Goal: Transaction & Acquisition: Purchase product/service

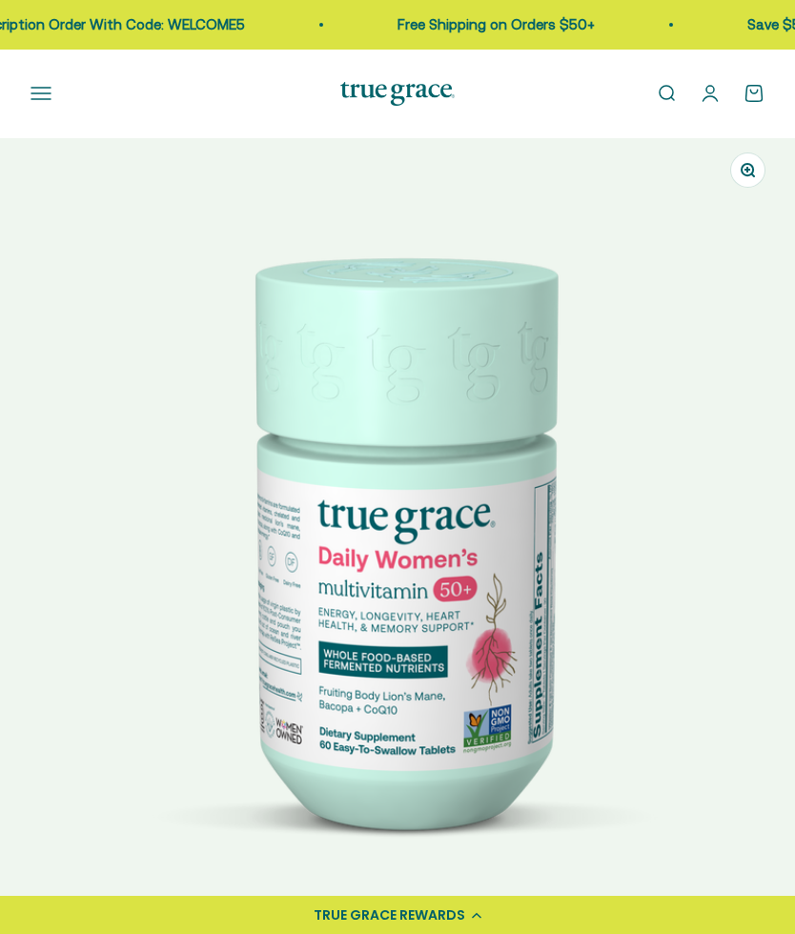
select select "3"
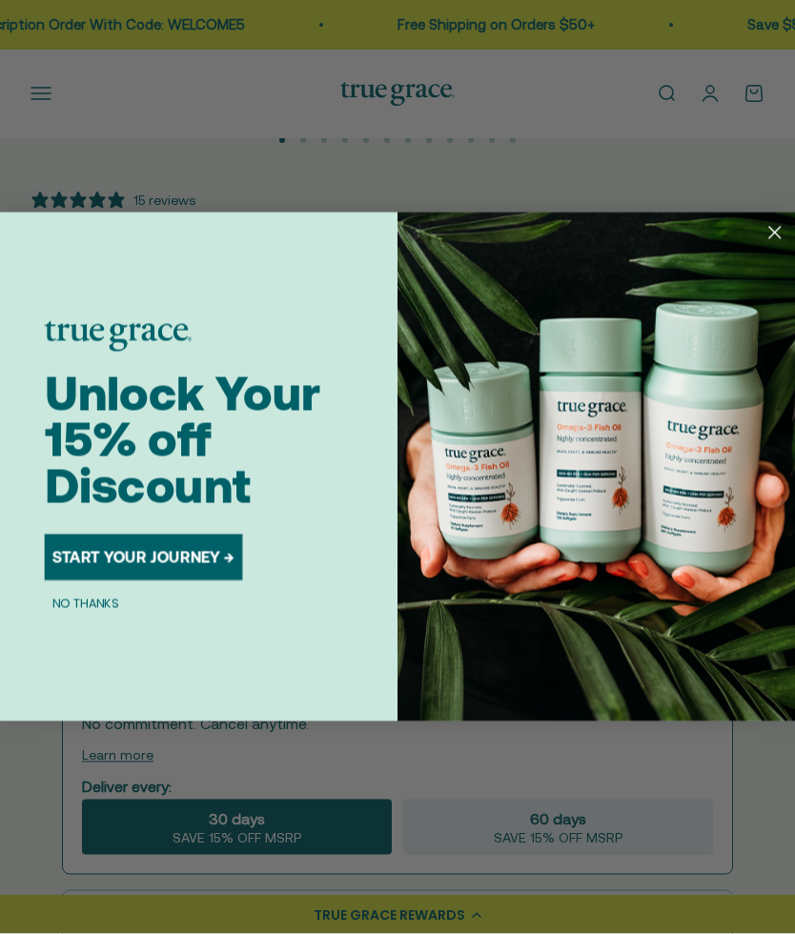
scroll to position [780, 0]
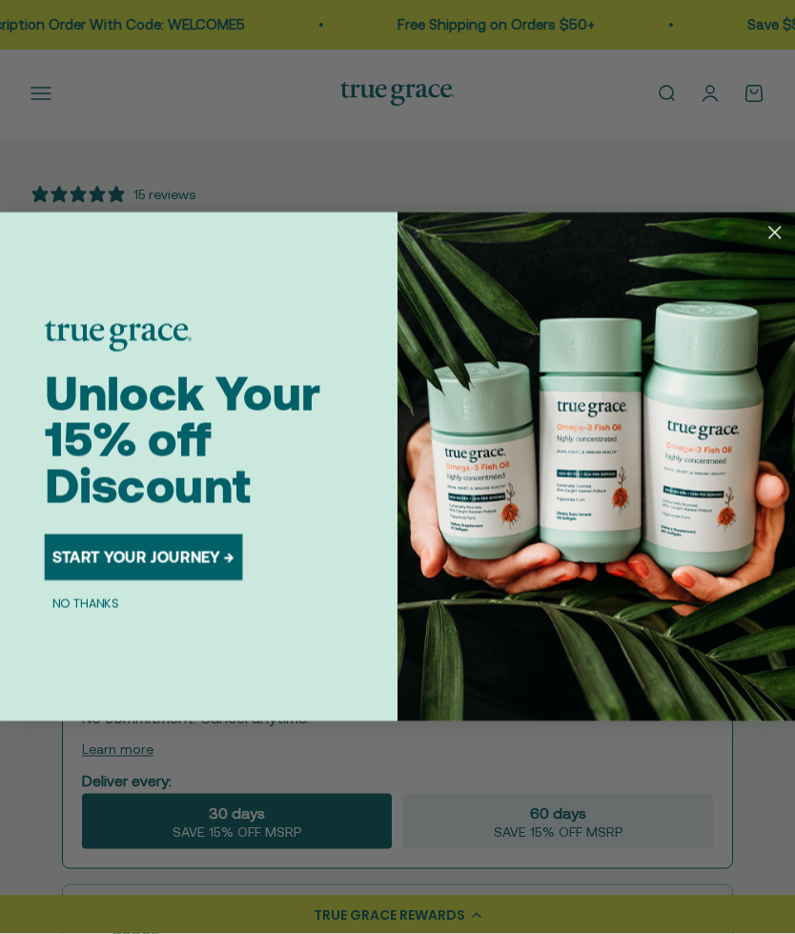
click at [228, 581] on button "START YOUR JOURNEY →" at bounding box center [144, 558] width 198 height 46
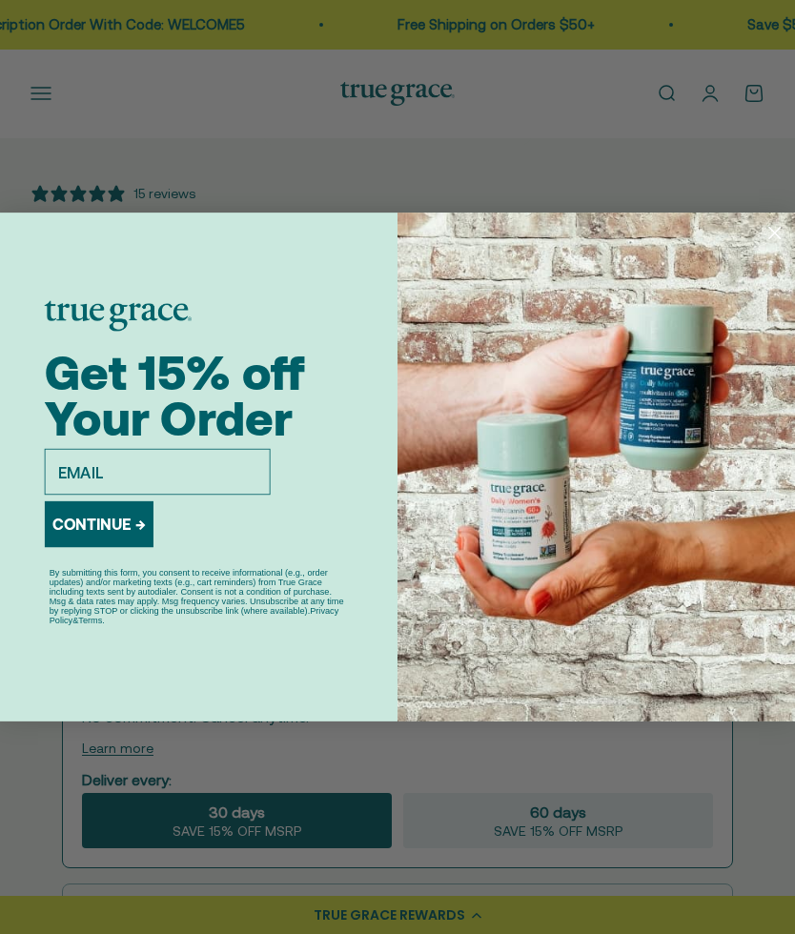
click at [235, 495] on input "email" at bounding box center [158, 472] width 226 height 46
type input "laheimer@icloud.com"
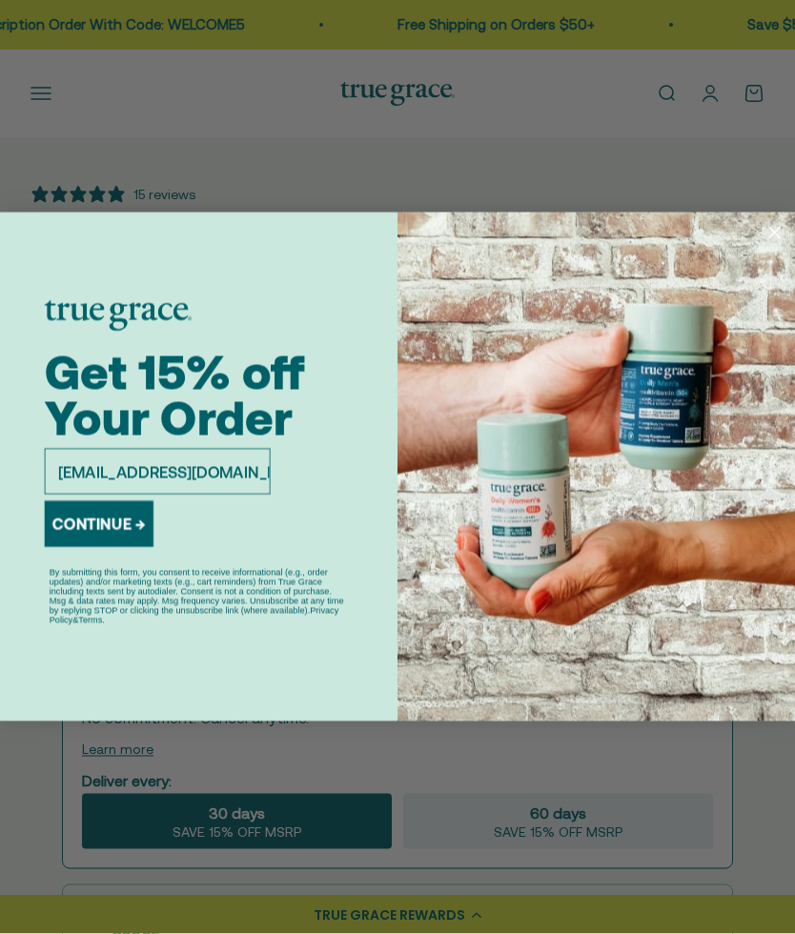
scroll to position [781, 0]
click at [120, 547] on button "CONTINUE →" at bounding box center [99, 524] width 109 height 46
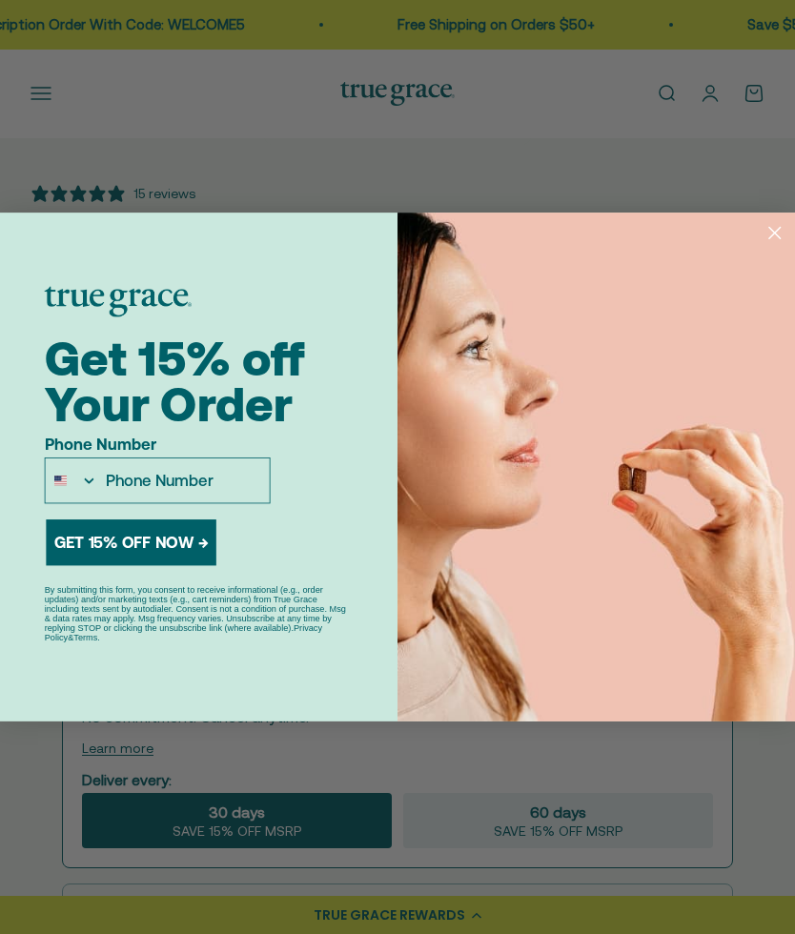
click at [230, 502] on input "Phone Number" at bounding box center [184, 480] width 172 height 45
type input "814-777-0318"
click at [195, 565] on button "GET 15% OFF NOW →" at bounding box center [131, 543] width 170 height 46
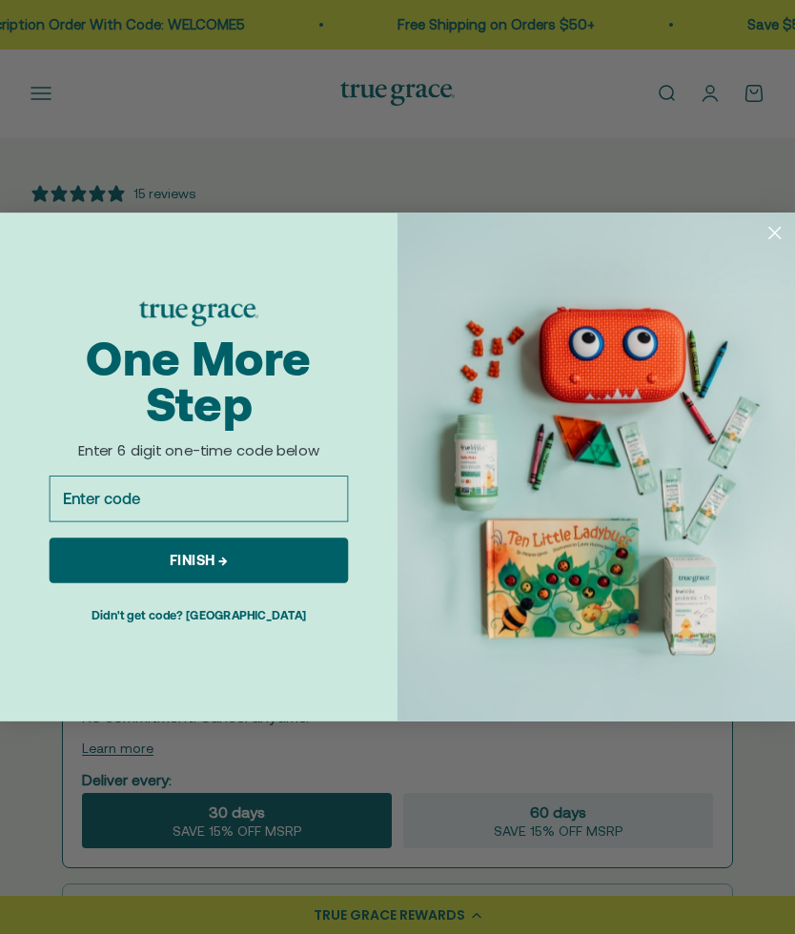
click at [201, 521] on input "Enter code" at bounding box center [199, 499] width 299 height 46
type input "531427"
click input "Submit" at bounding box center [0, 0] width 0 height 0
click at [253, 583] on button "FINISH →" at bounding box center [199, 561] width 299 height 46
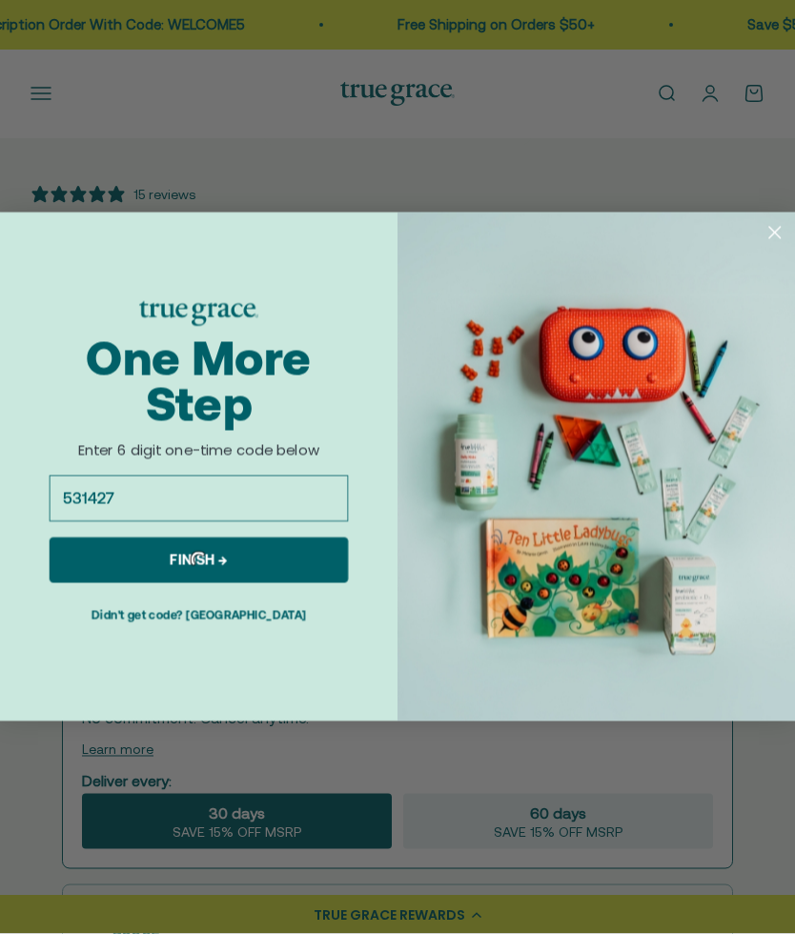
scroll to position [781, 0]
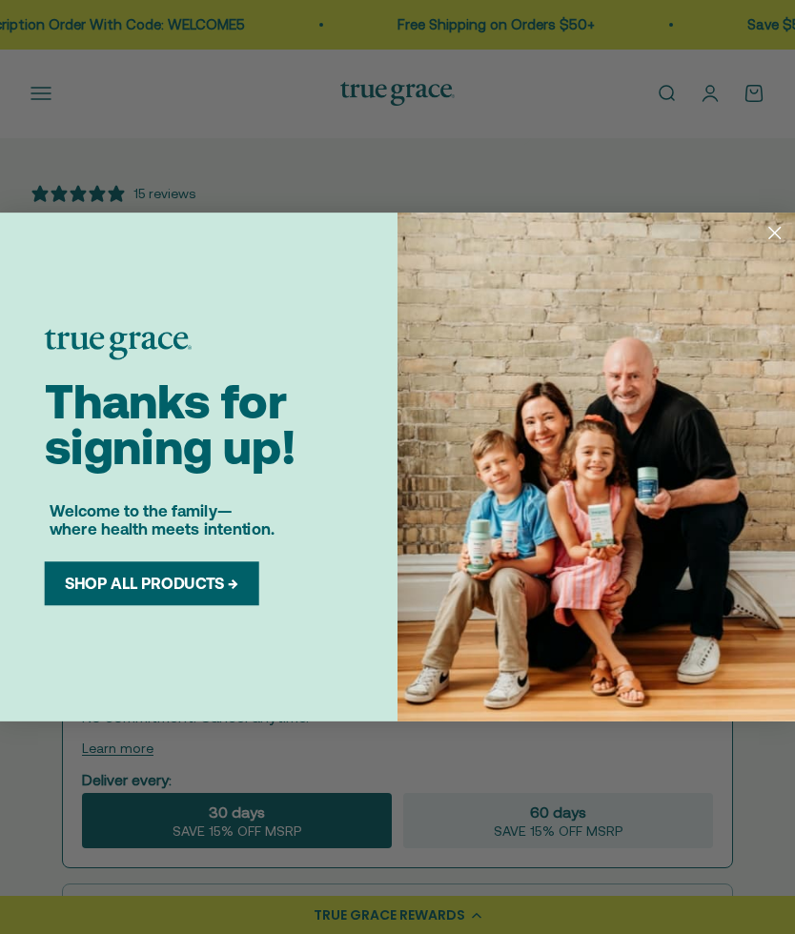
click at [238, 593] on button "SHOP ALL PRODUCTS →" at bounding box center [151, 583] width 190 height 19
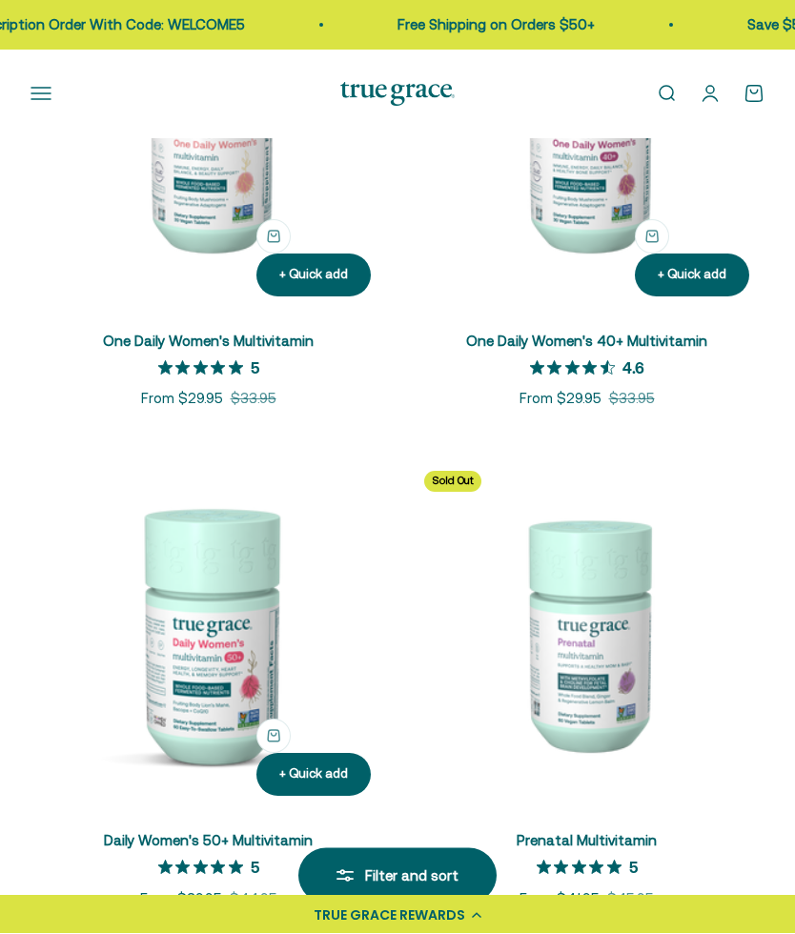
scroll to position [540, 0]
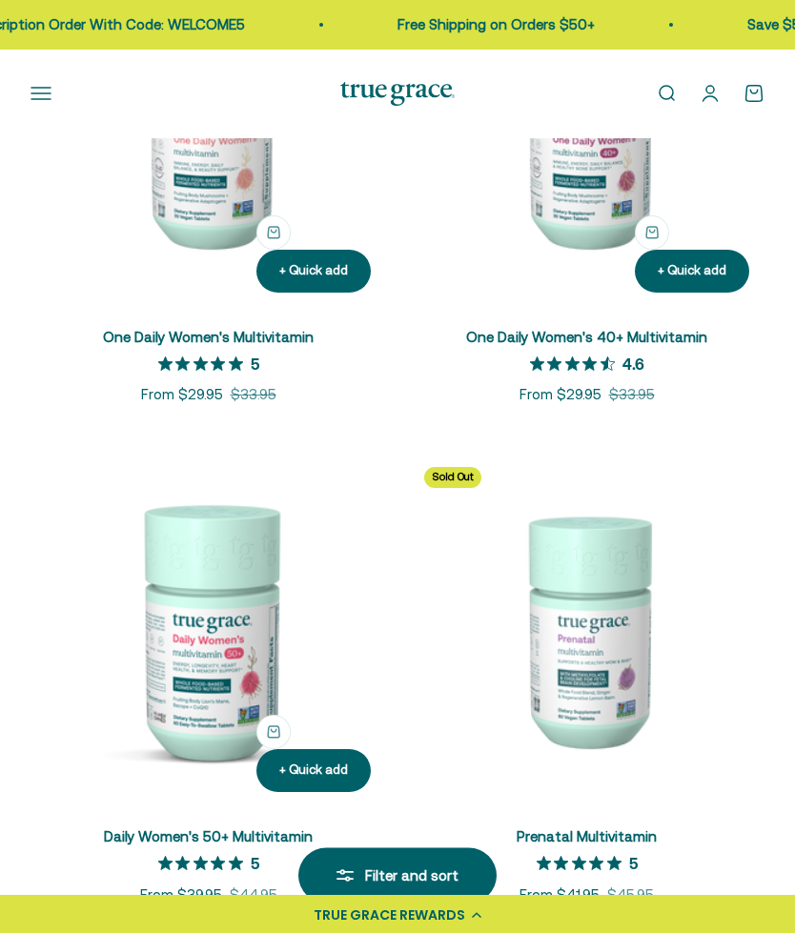
click at [230, 717] on img at bounding box center [209, 631] width 356 height 356
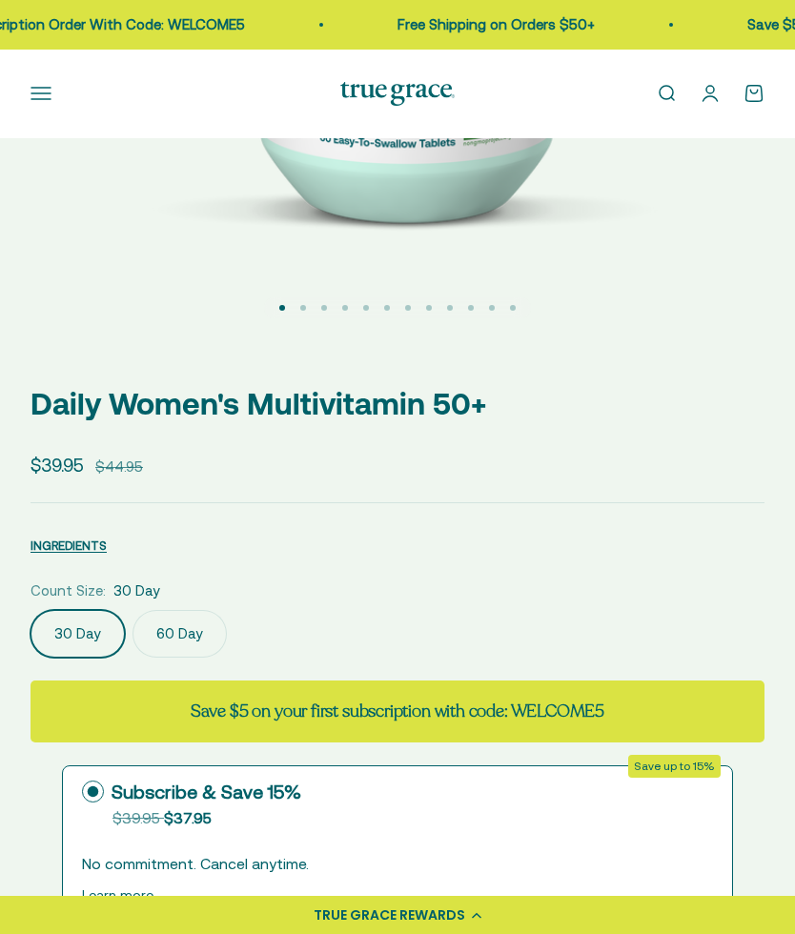
select select "3"
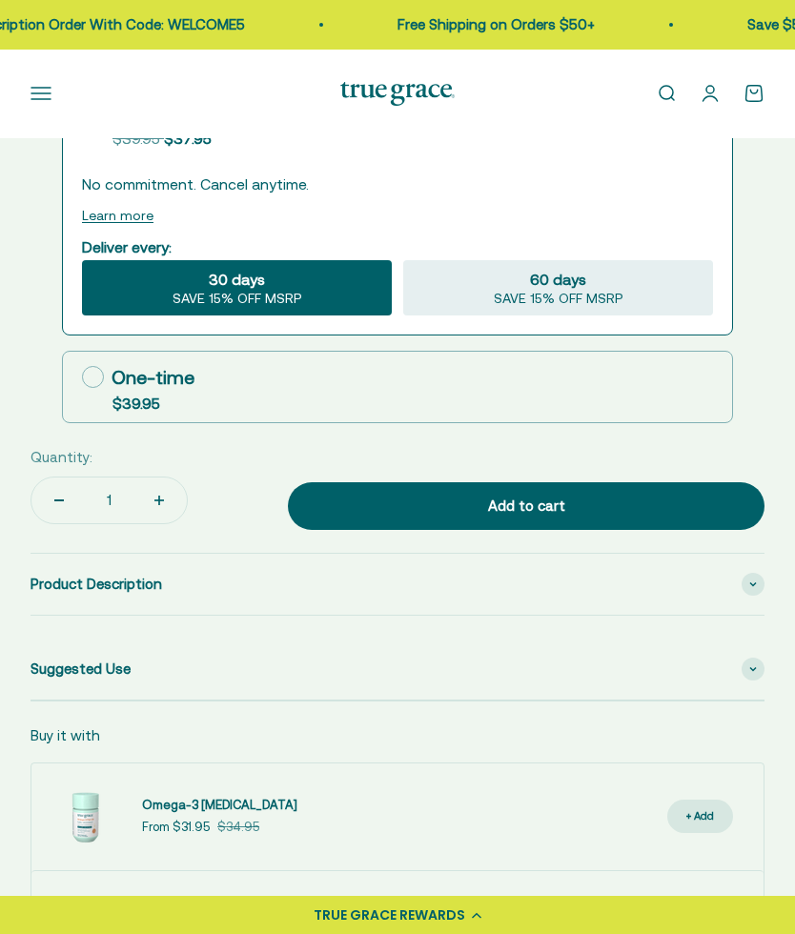
scroll to position [1321, 0]
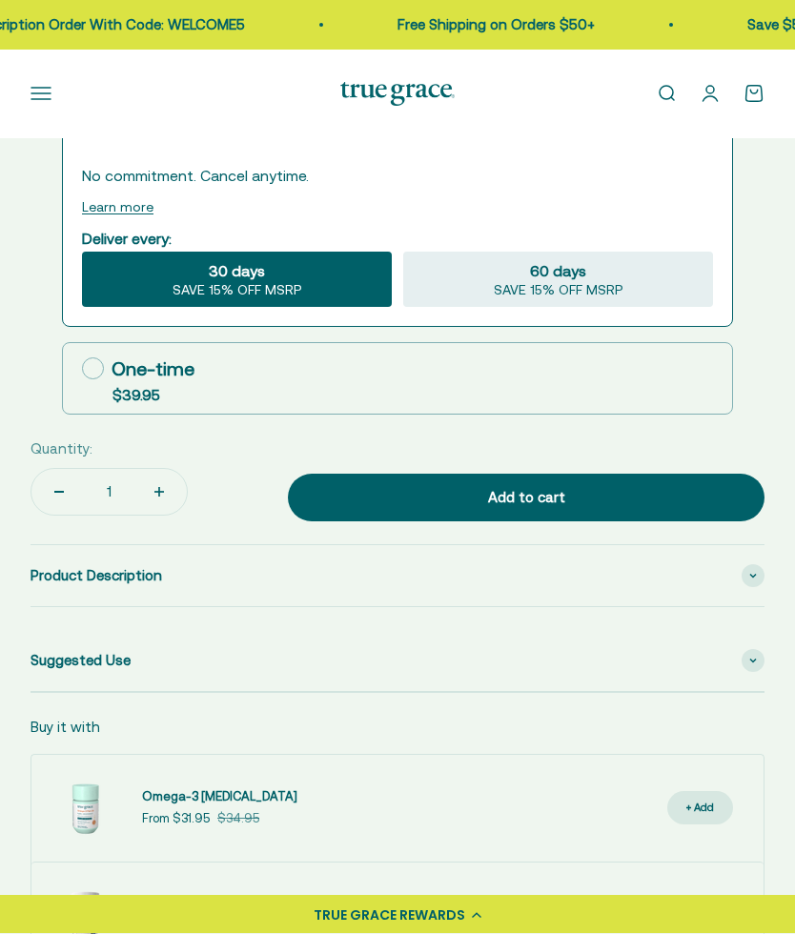
click at [162, 583] on span "Product Description" at bounding box center [97, 576] width 132 height 23
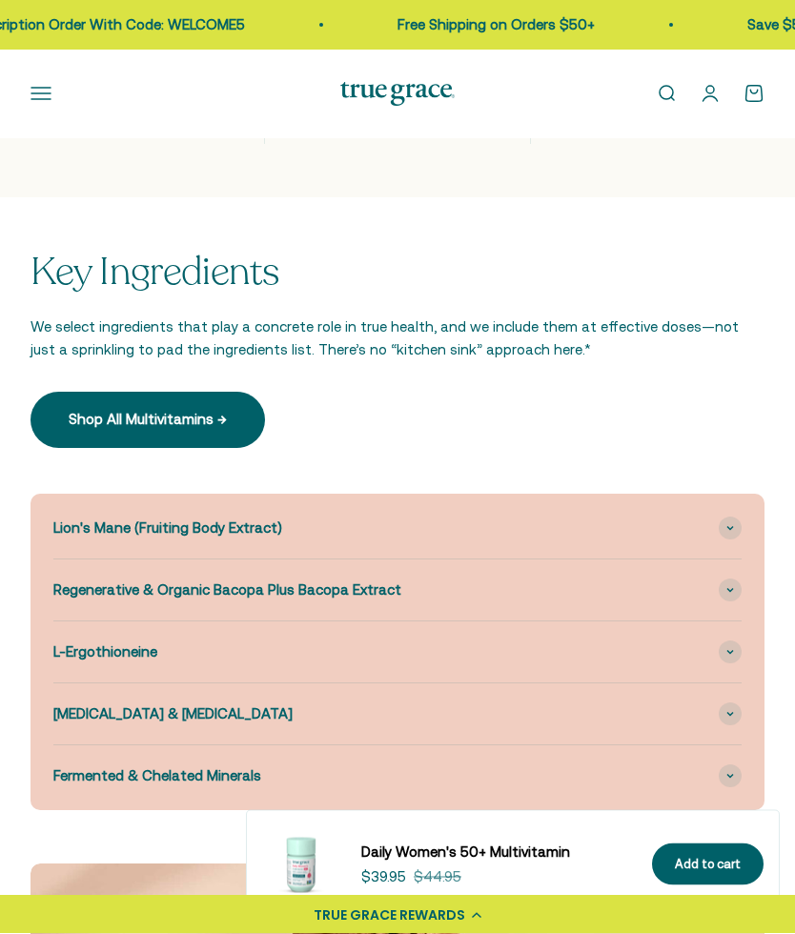
scroll to position [2779, 0]
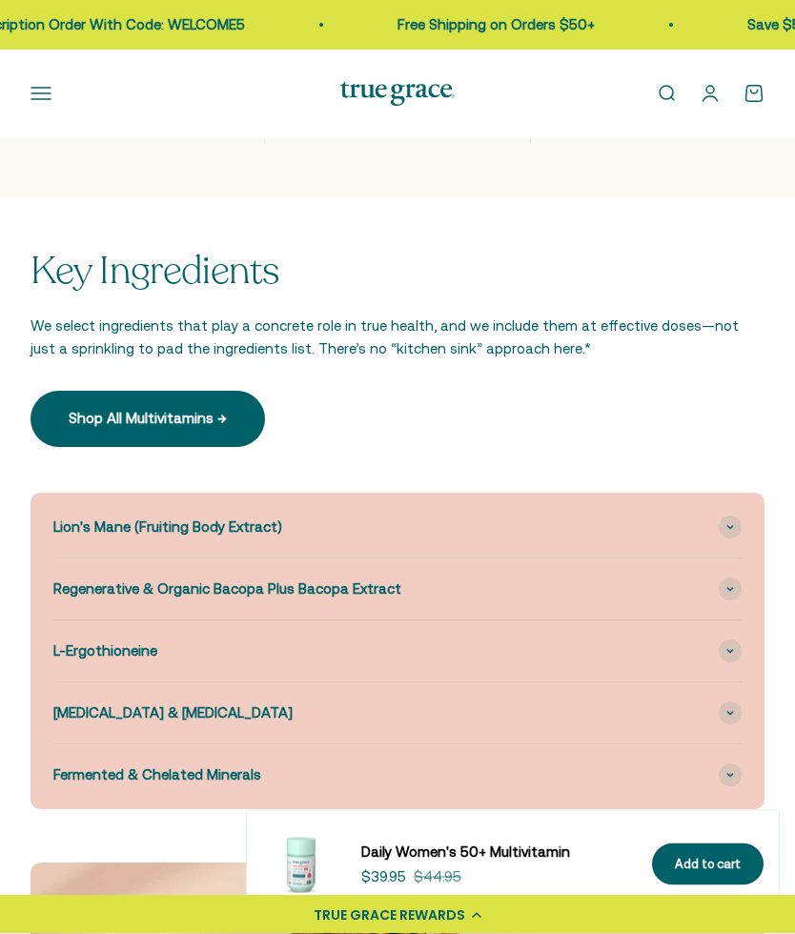
click at [727, 540] on span at bounding box center [730, 528] width 23 height 23
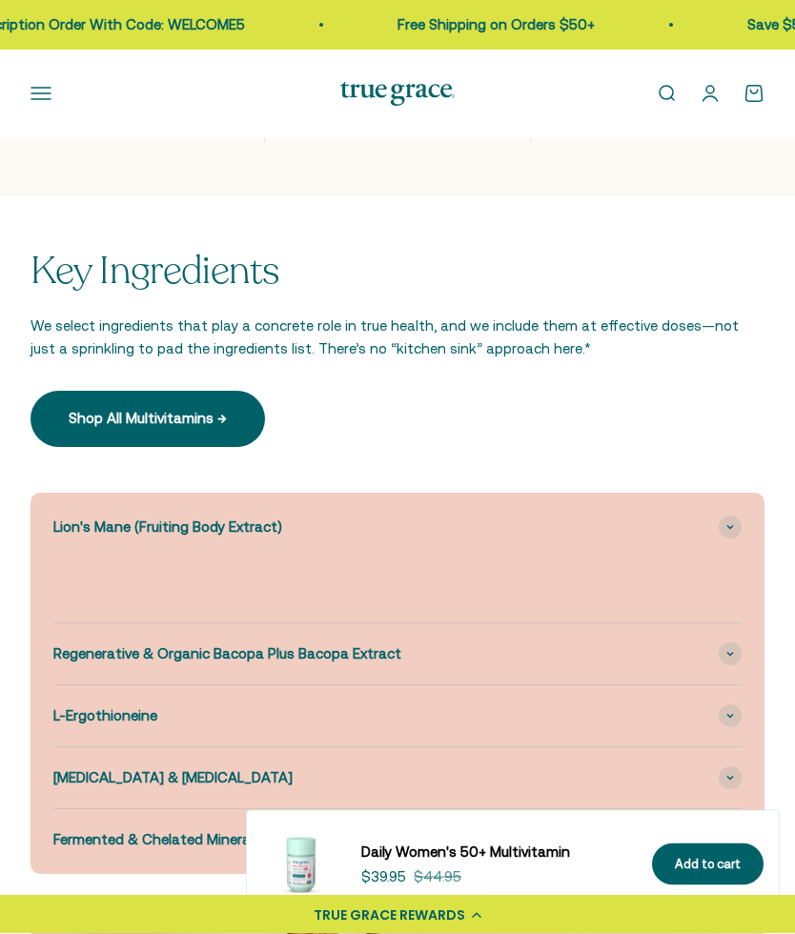
scroll to position [2780, 0]
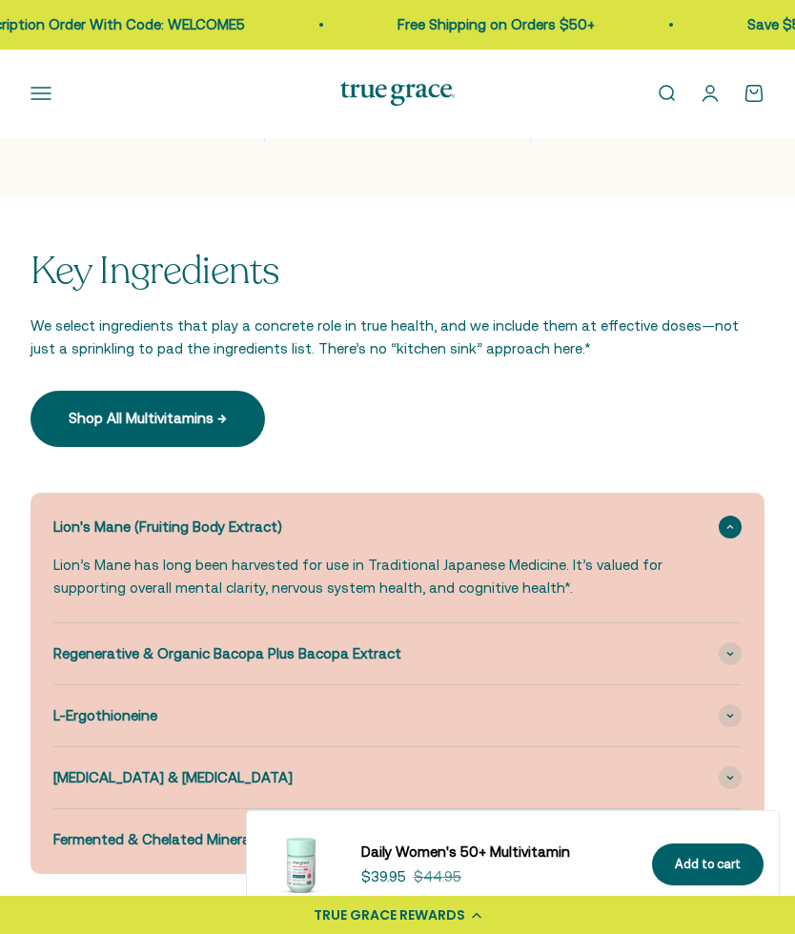
click at [722, 432] on div "Key Ingredients We select ingredients that play a concrete role in true health,…" at bounding box center [398, 348] width 734 height 196
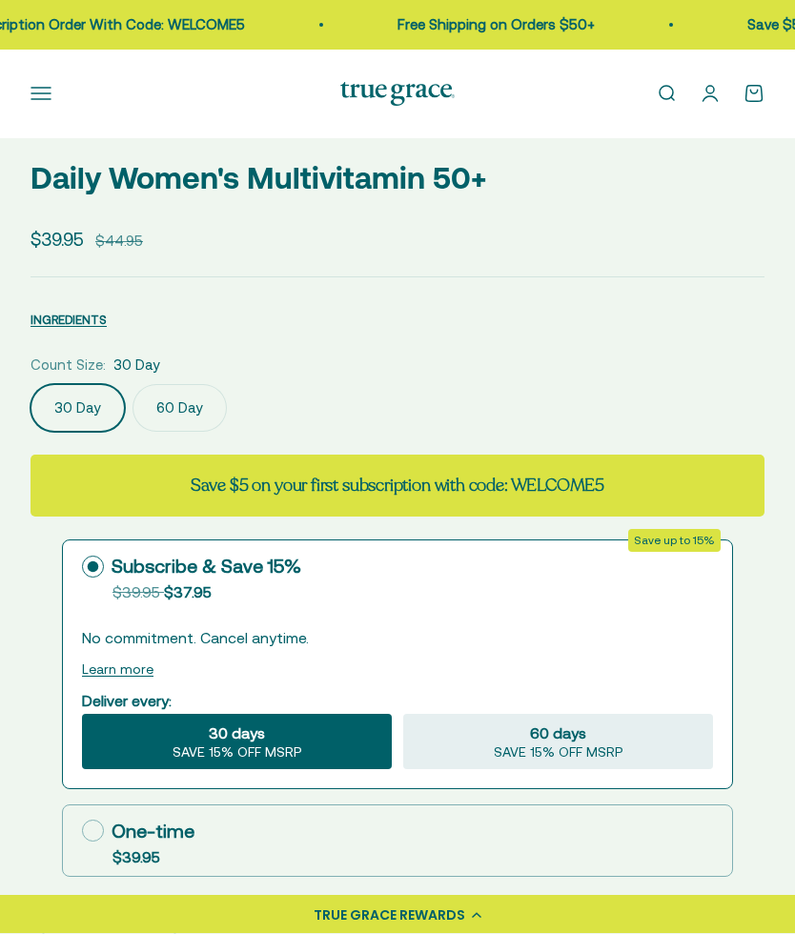
scroll to position [861, 0]
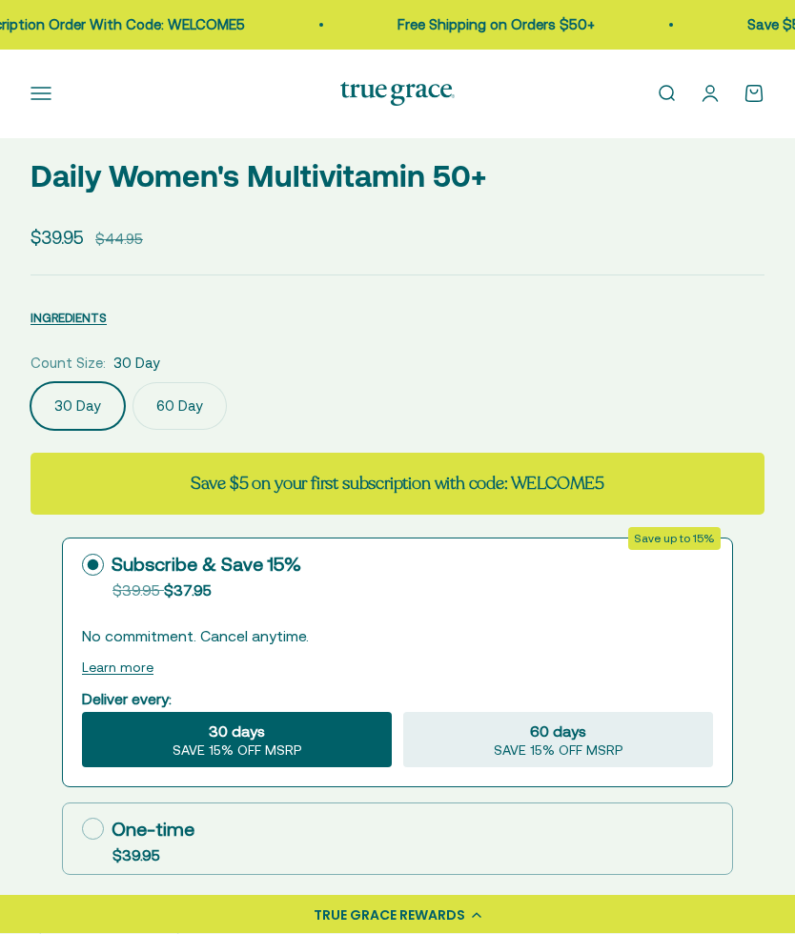
click at [523, 744] on span "SAVE 15% OFF MSRP" at bounding box center [559, 752] width 130 height 17
click at [403, 713] on input "60 days SAVE 15% OFF MSRP" at bounding box center [402, 712] width 1 height 1
radio input "true"
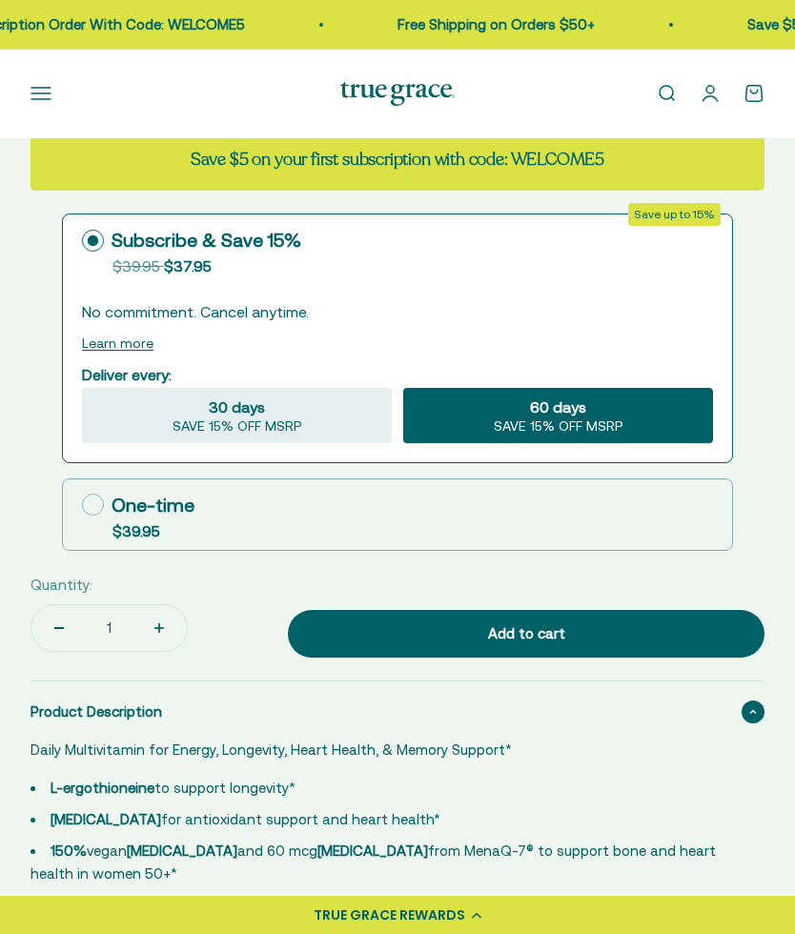
scroll to position [1167, 0]
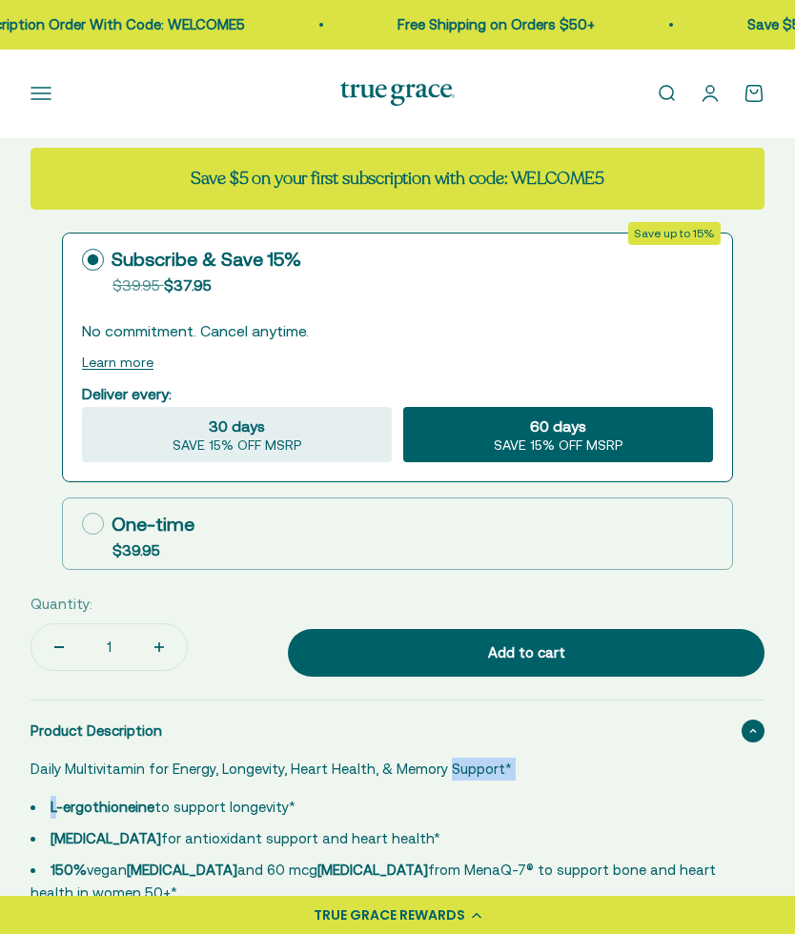
click at [150, 363] on div "Learn more" at bounding box center [397, 361] width 631 height 23
click at [125, 373] on div at bounding box center [397, 392] width 669 height 177
click at [135, 368] on button "Learn more" at bounding box center [118, 362] width 72 height 15
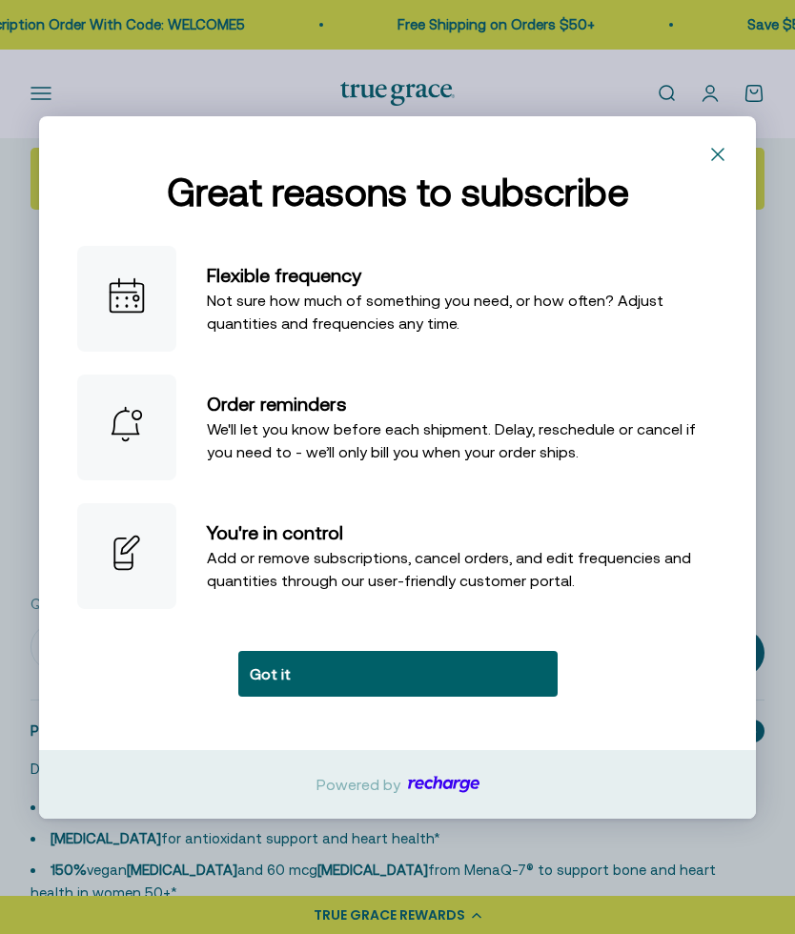
click at [510, 697] on button "Got it" at bounding box center [397, 674] width 319 height 46
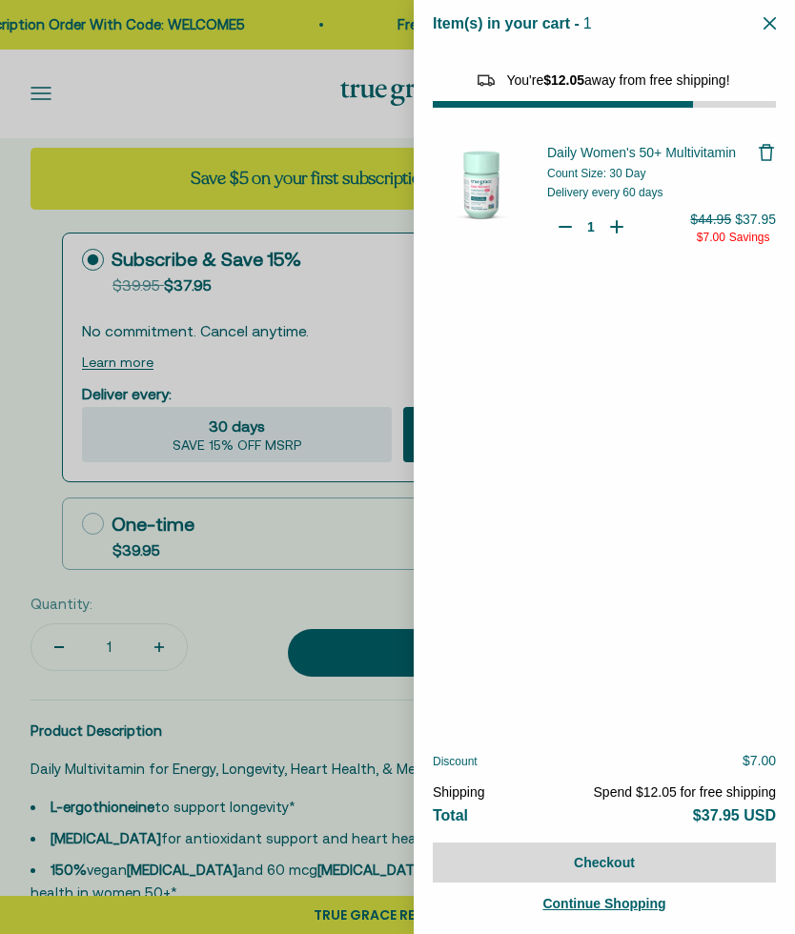
select select "44882812010710"
select select "44878154563798"
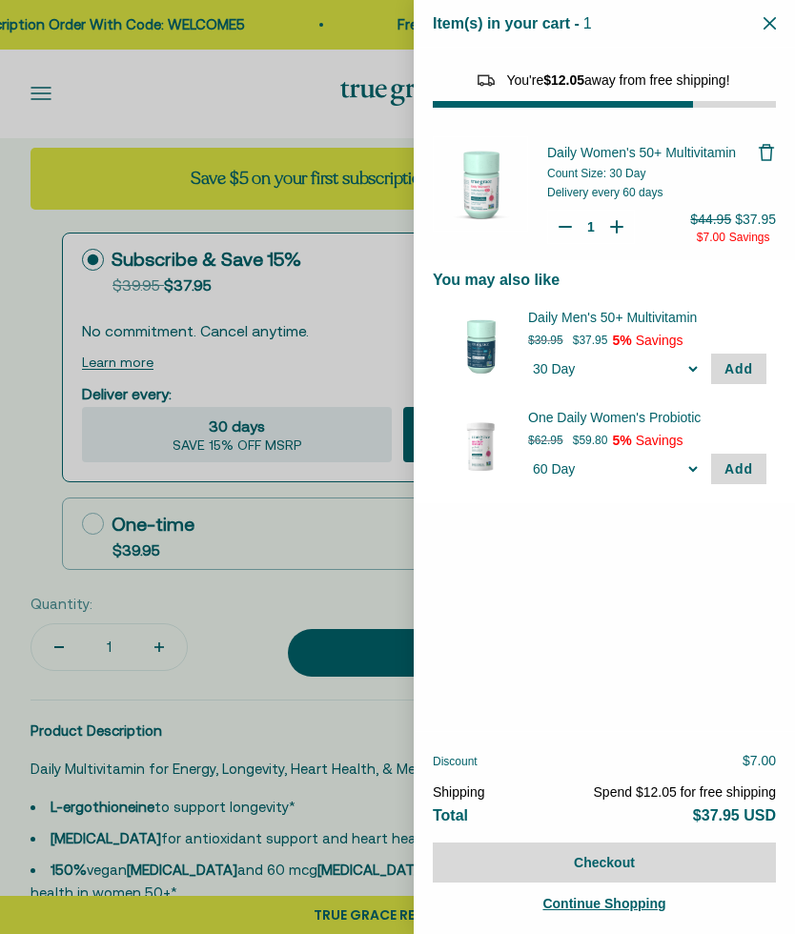
click at [774, 23] on icon "Close" at bounding box center [770, 23] width 12 height 12
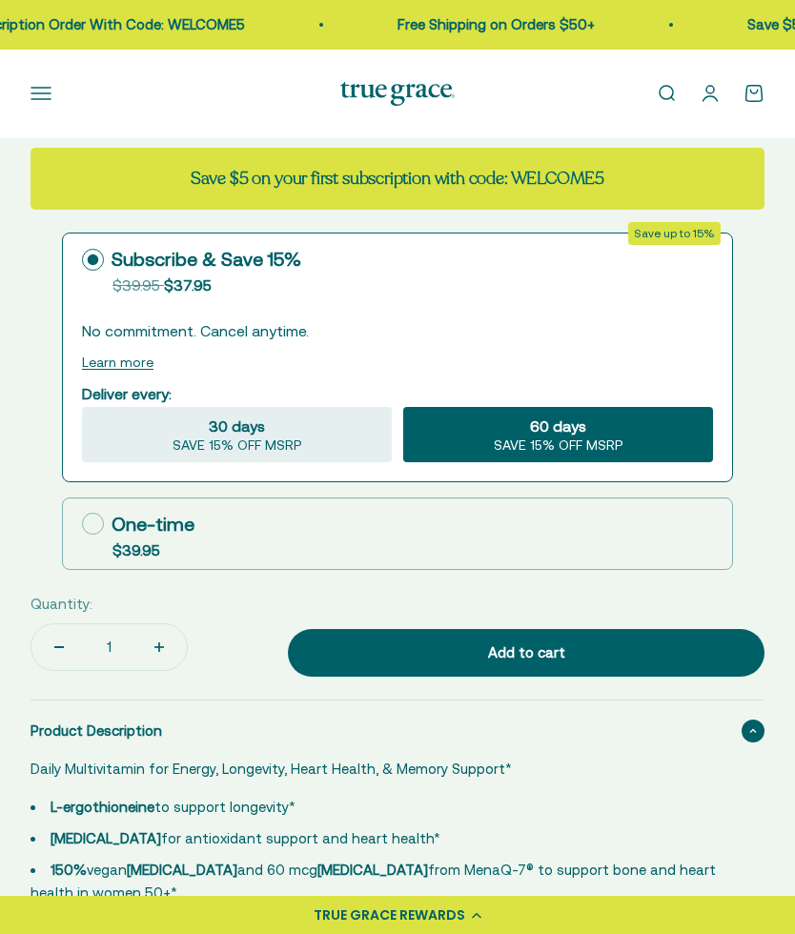
click at [339, 440] on div "30 days SAVE 15% OFF MSRP" at bounding box center [237, 434] width 310 height 55
click at [82, 407] on input "30 days SAVE 15% OFF MSRP" at bounding box center [81, 406] width 1 height 1
radio input "true"
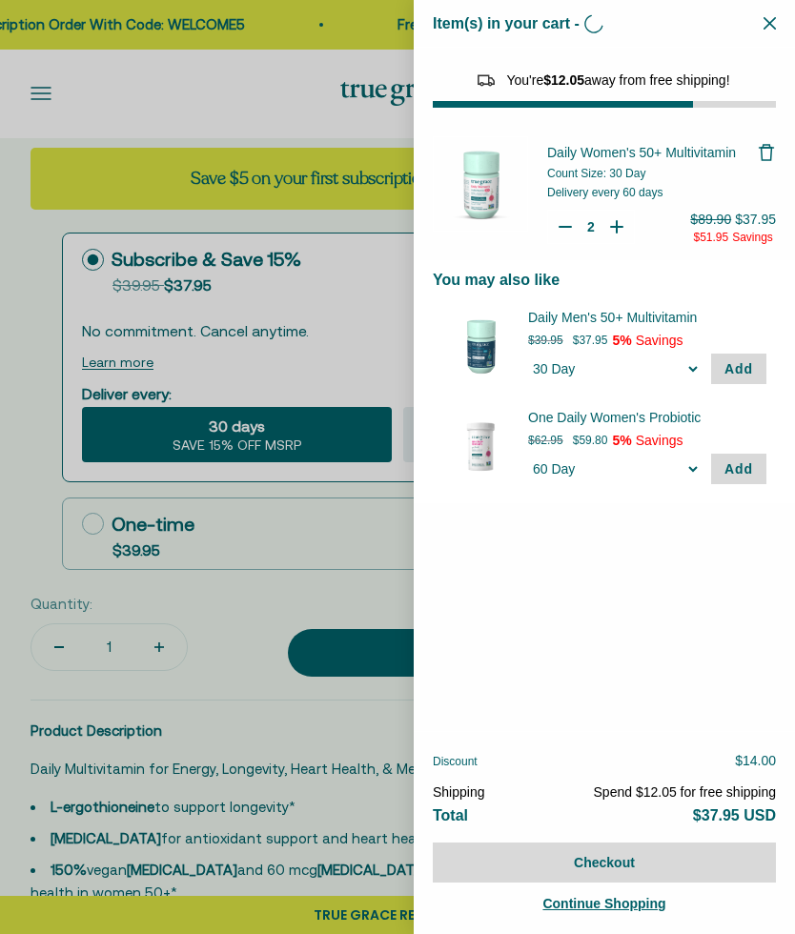
type input "1"
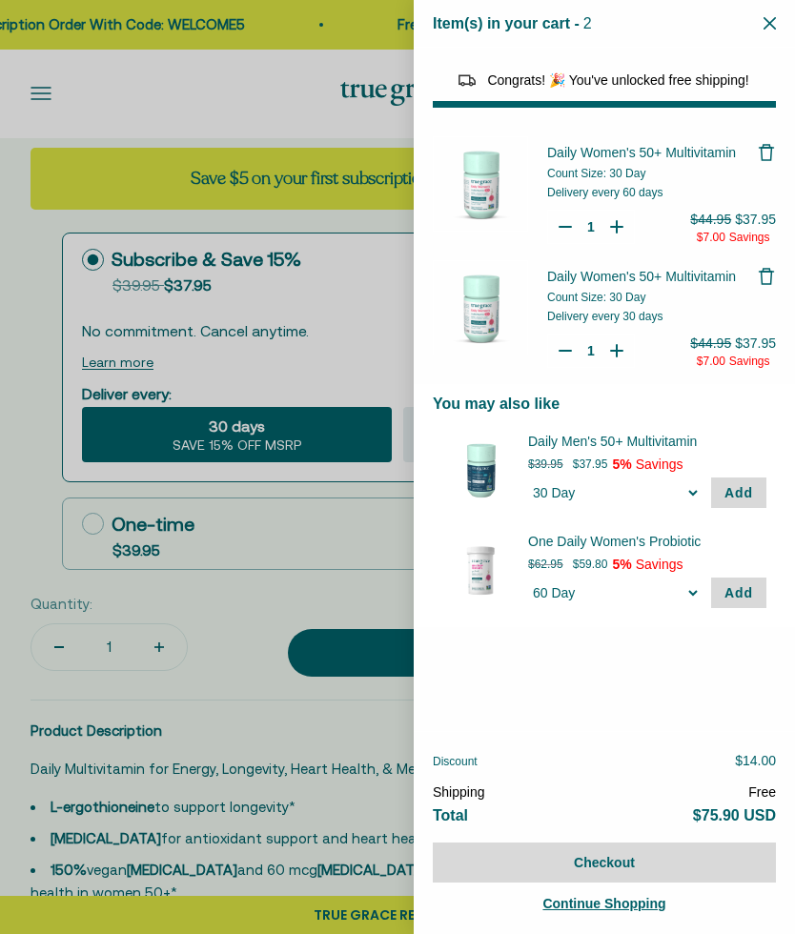
click at [775, 153] on icon "Remove Daily Women's 50+ Multivitamin" at bounding box center [766, 152] width 19 height 19
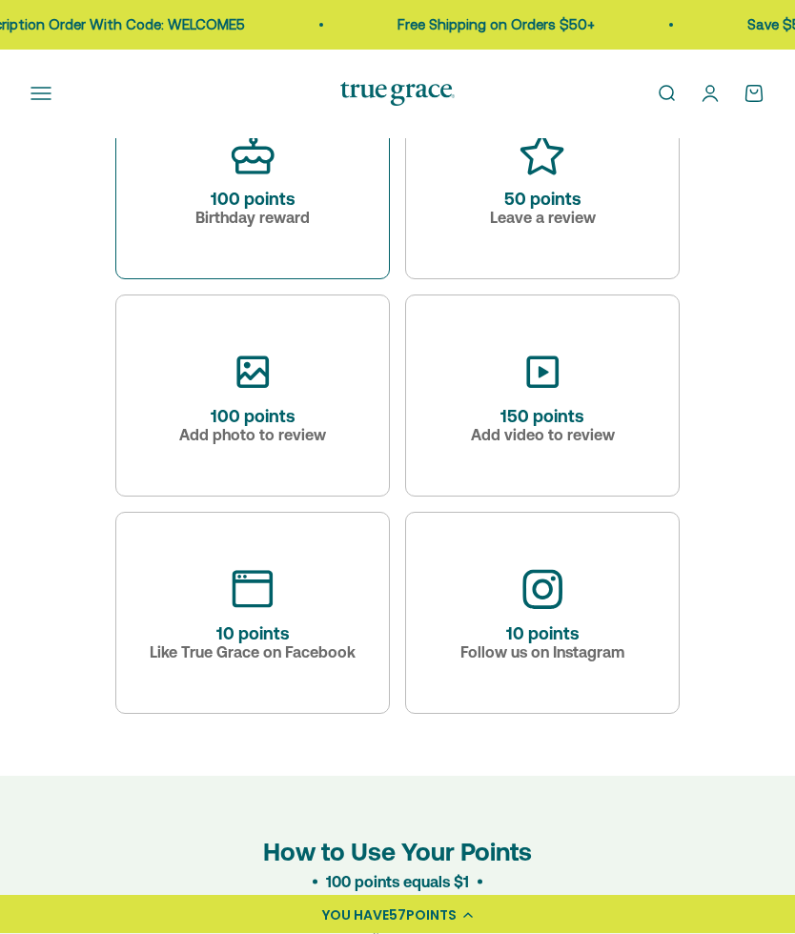
scroll to position [1249, 0]
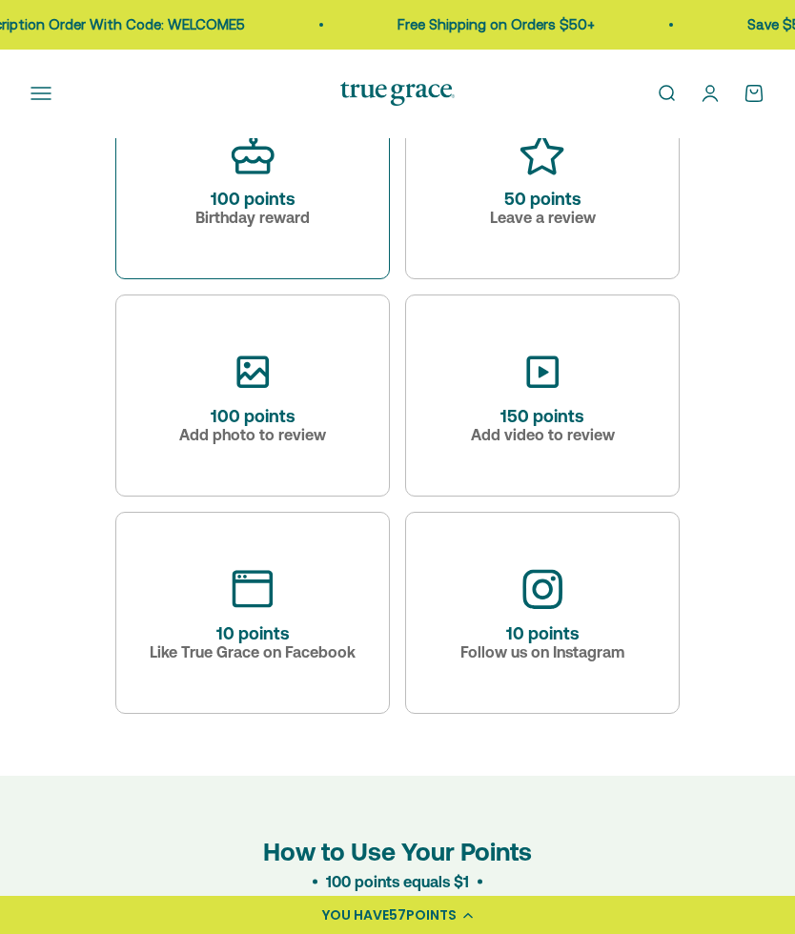
click at [738, 634] on div "1 point for every $1 spent Make a purchase Completed Join our program 100 point…" at bounding box center [397, 287] width 795 height 854
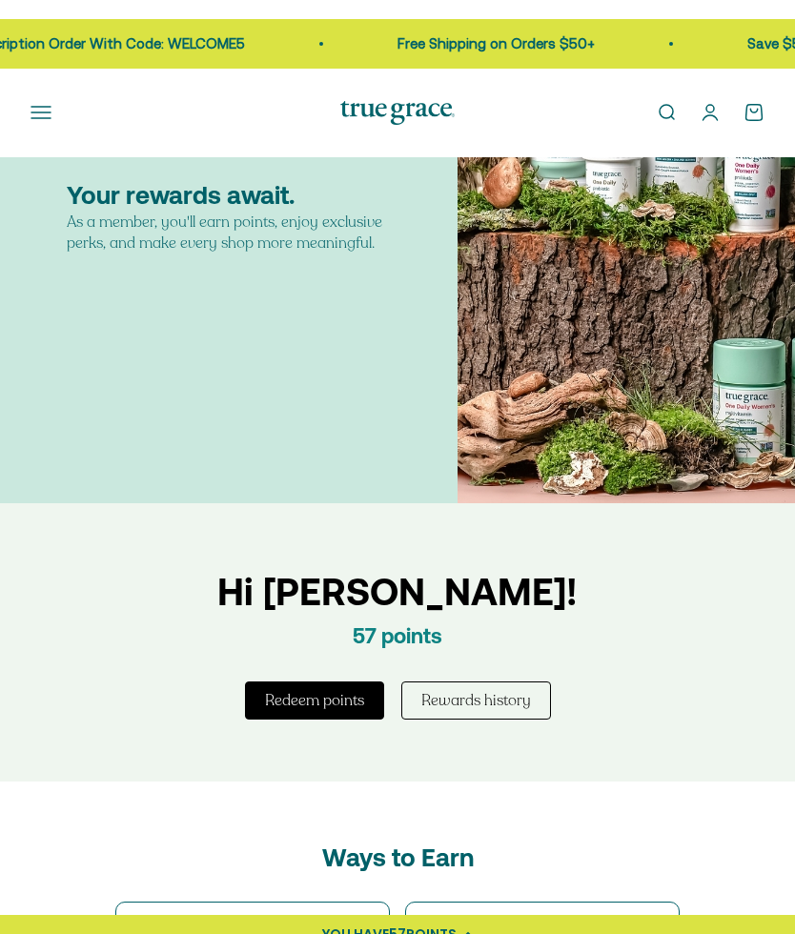
scroll to position [207, 0]
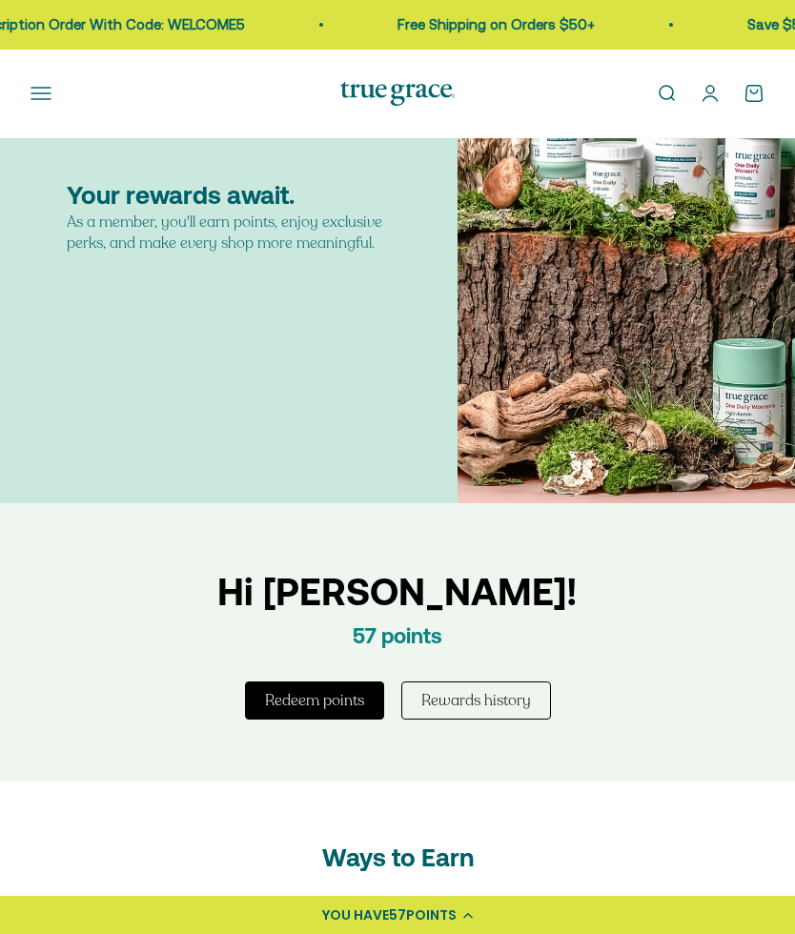
click at [334, 706] on button "Redeem points" at bounding box center [314, 701] width 139 height 38
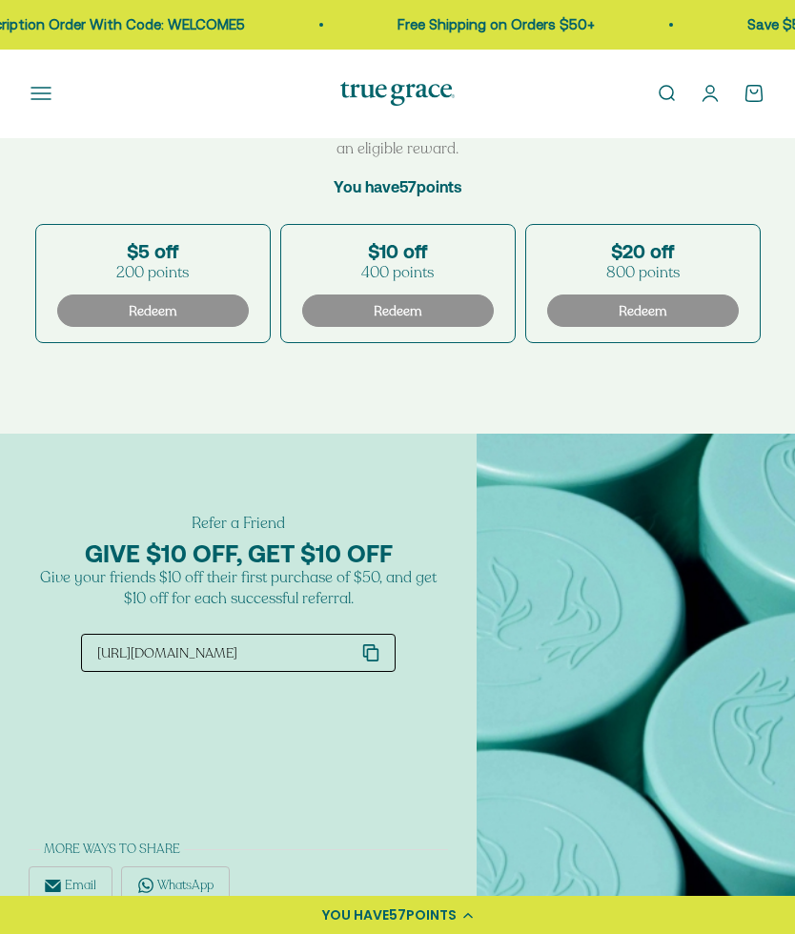
click at [484, 933] on div "YOU HAVE 57 POINTS" at bounding box center [397, 915] width 795 height 38
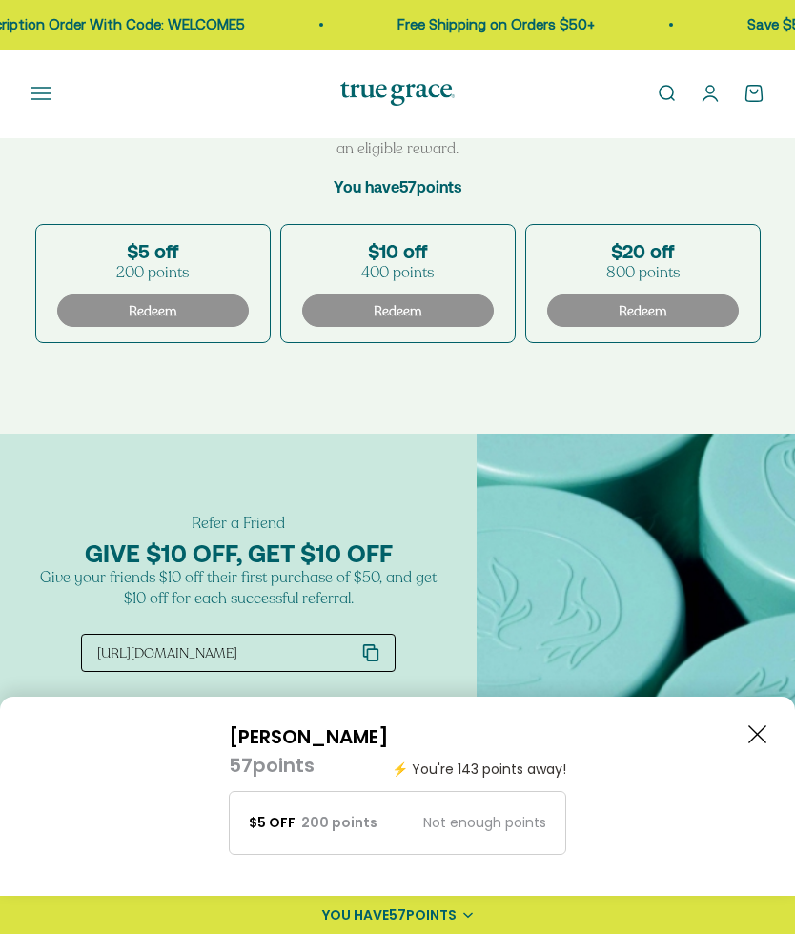
click at [761, 744] on icon "Close button" at bounding box center [757, 735] width 18 height 18
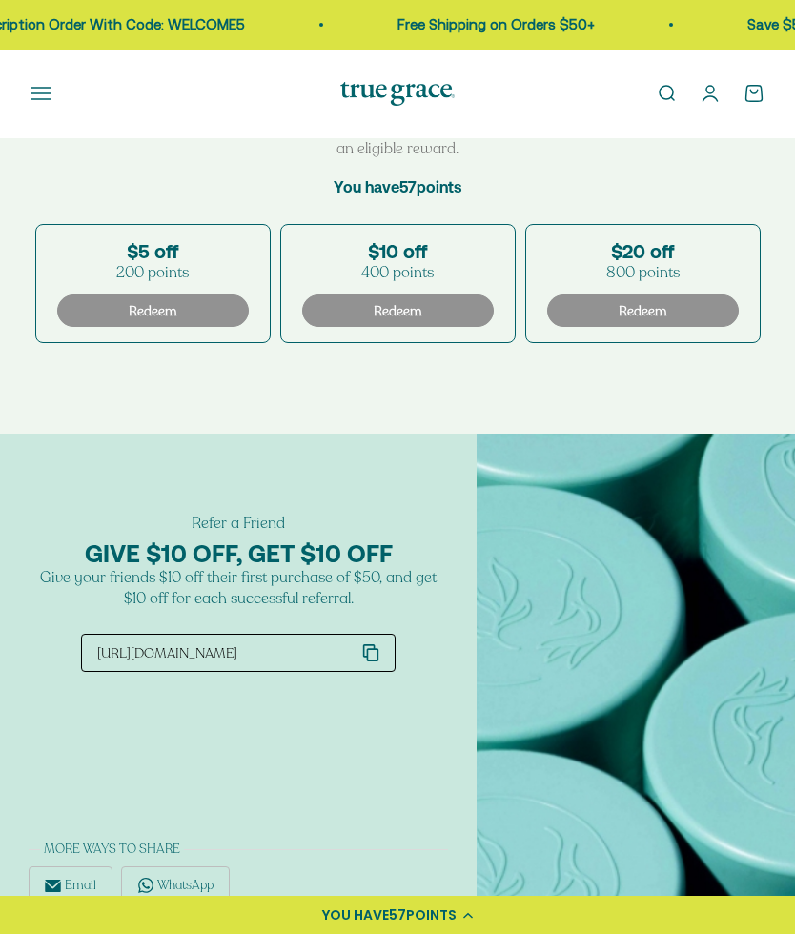
click at [51, 104] on button "Open navigation menu" at bounding box center [41, 93] width 21 height 21
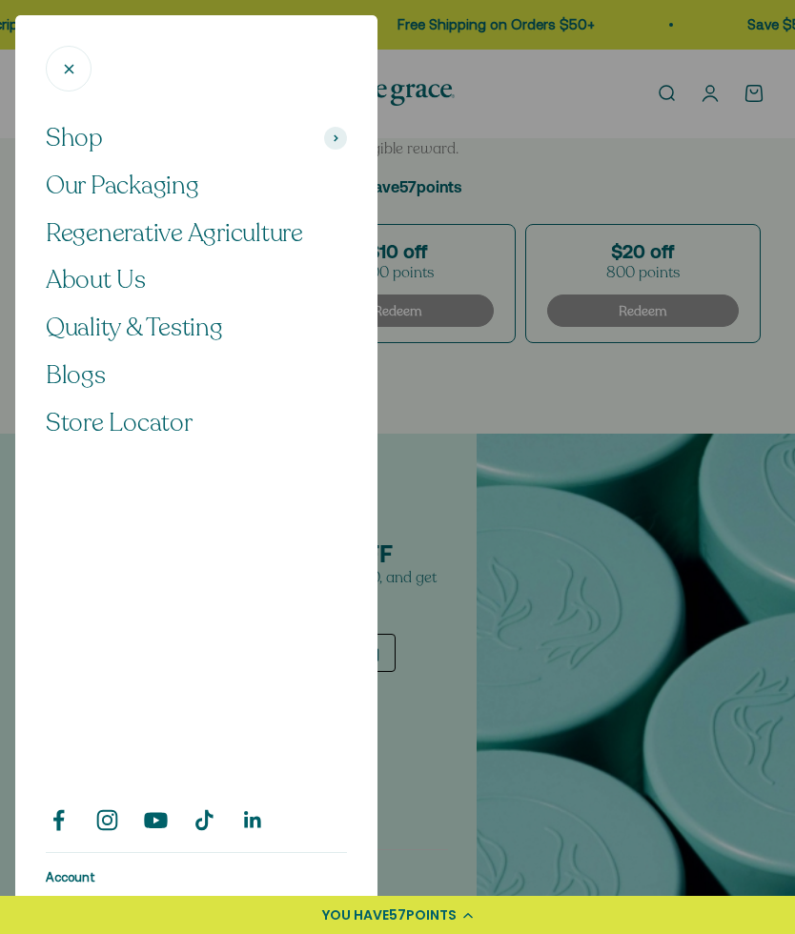
click at [78, 80] on button "Close" at bounding box center [69, 69] width 46 height 46
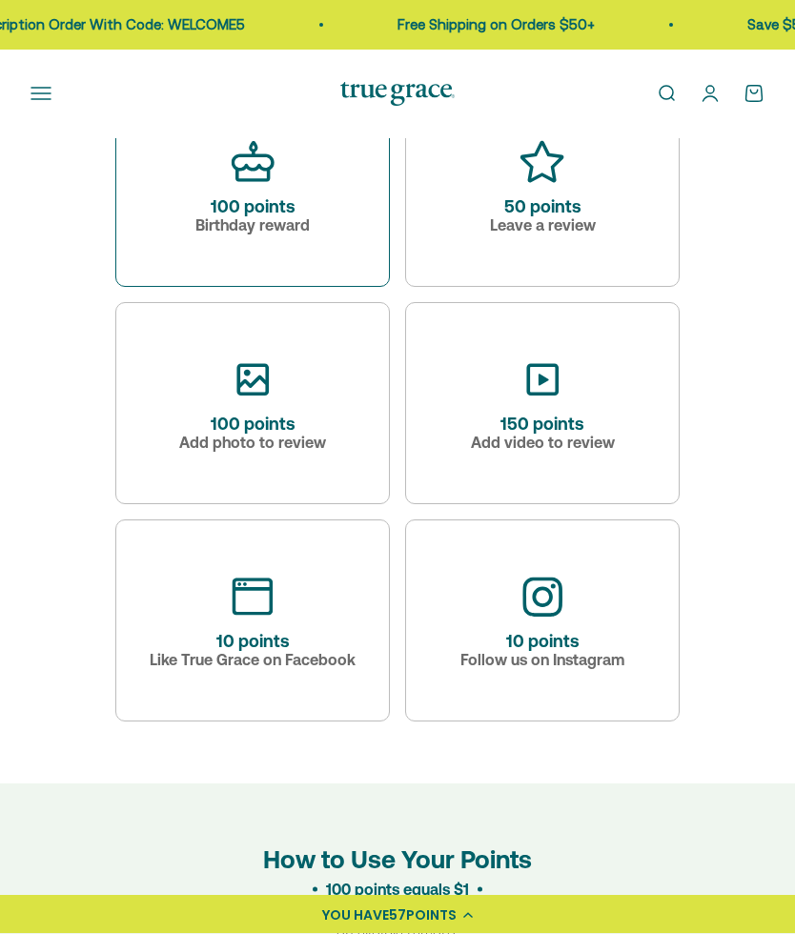
scroll to position [1241, 0]
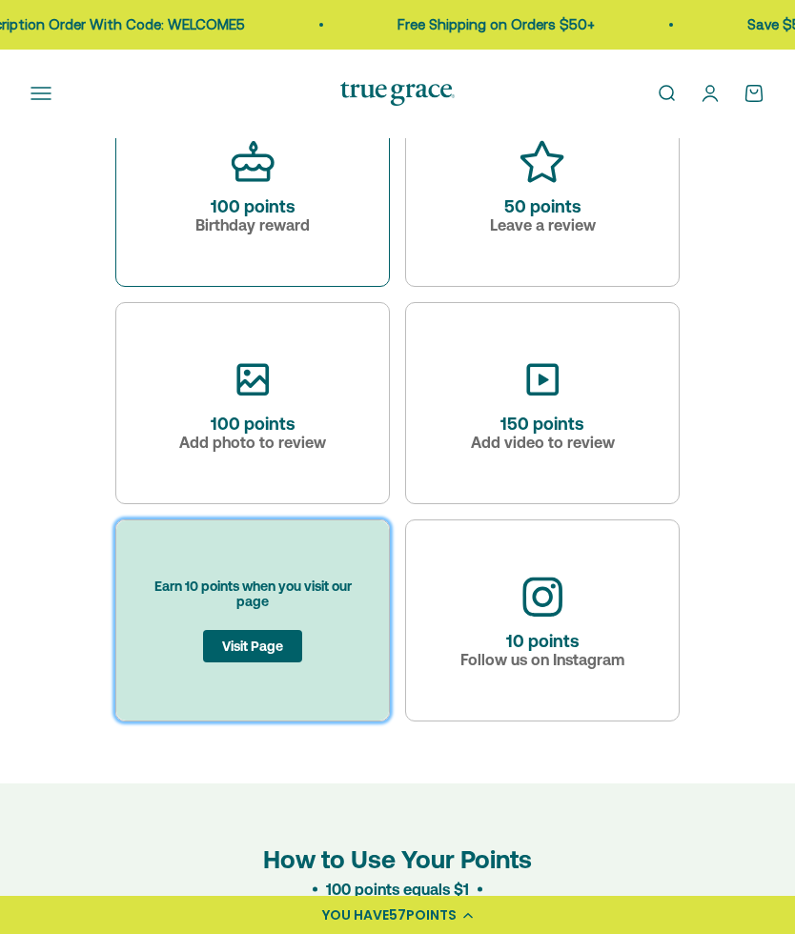
click at [267, 654] on button "Visit Page" at bounding box center [252, 646] width 99 height 32
